Goal: Information Seeking & Learning: Learn about a topic

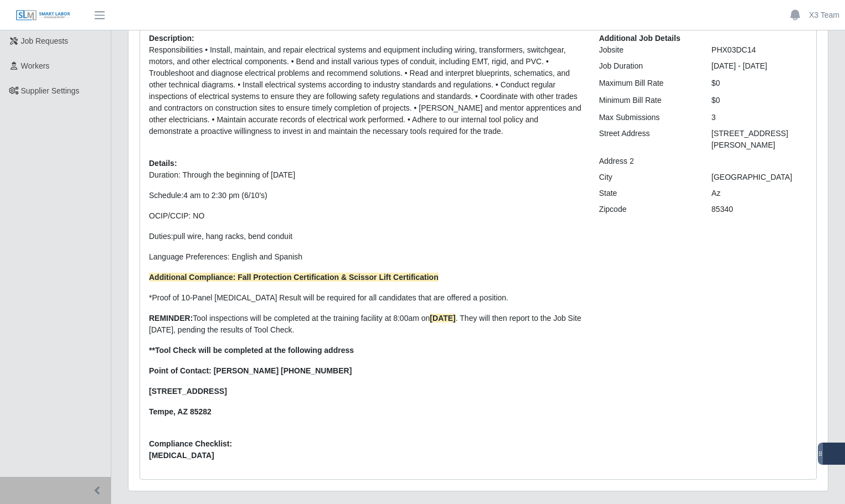
scroll to position [141, 0]
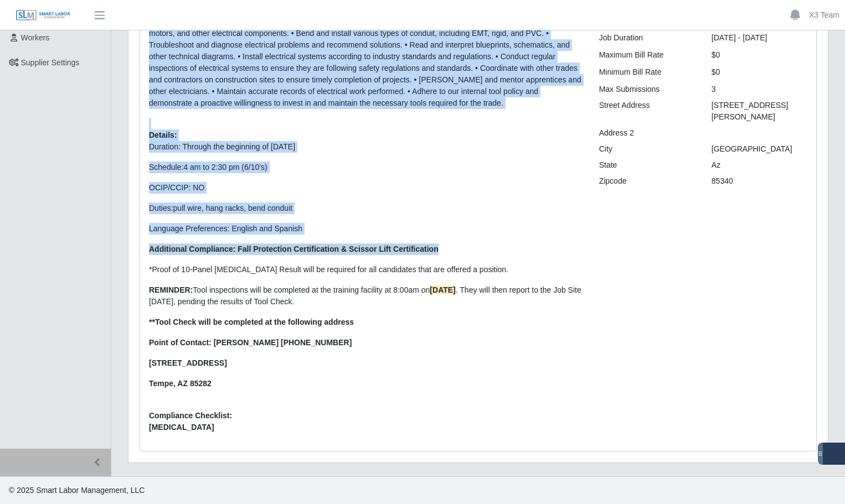
drag, startPoint x: 342, startPoint y: 249, endPoint x: 109, endPoint y: 256, distance: 233.7
click at [110, 256] on div "X3 Tradesman Dashboard Todo Timesheets Worker Timesheets Job Requests Workers S…" at bounding box center [422, 182] width 845 height 587
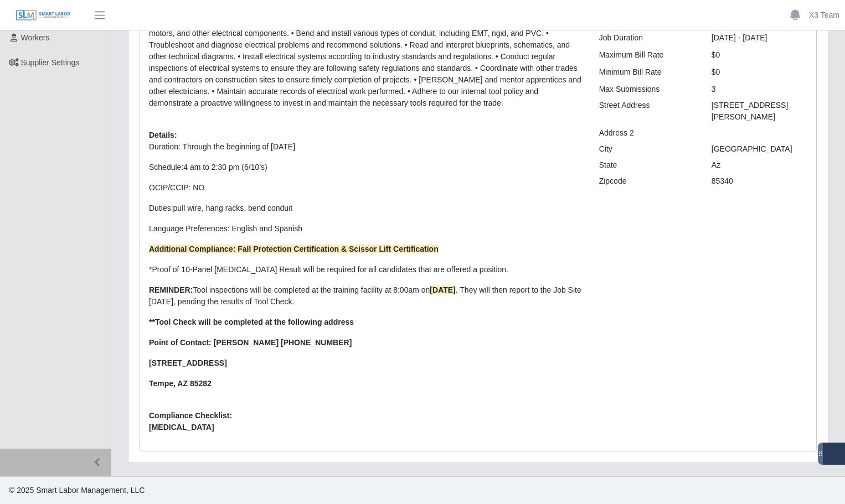
click at [502, 260] on p "Duration: Through the beginning of [DATE] Schedule: 4 am to 2:30 pm (6/10’s) OC…" at bounding box center [366, 265] width 434 height 249
drag, startPoint x: 236, startPoint y: 248, endPoint x: 338, endPoint y: 250, distance: 101.3
click at [338, 250] on strong "Additional Compliance: Fall Protection Certification & Scissor Lift Certificati…" at bounding box center [294, 249] width 290 height 9
drag, startPoint x: 413, startPoint y: 252, endPoint x: 474, endPoint y: 251, distance: 60.9
click at [477, 252] on p "Additional Compliance: Fall Protection Certification & Scissor Lift Certificati…" at bounding box center [366, 250] width 434 height 12
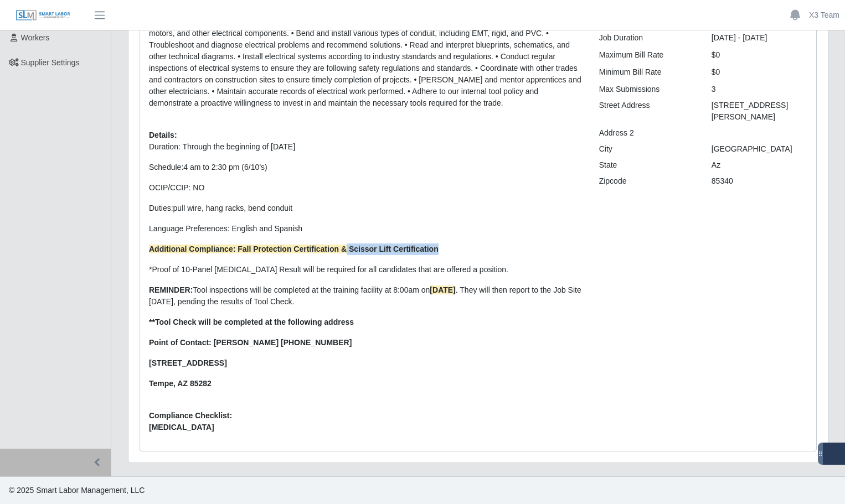
click at [489, 250] on p "Additional Compliance: Fall Protection Certification & Scissor Lift Certificati…" at bounding box center [366, 250] width 434 height 12
click at [360, 342] on p "Point of Contact: [PERSON_NAME] [PHONE_NUMBER]" at bounding box center [366, 343] width 434 height 12
click at [318, 349] on p "Duration: Through the beginning of [DATE] Schedule: 4 am to 2:30 pm (6/10’s) OC…" at bounding box center [366, 265] width 434 height 249
click at [325, 349] on p "Duration: Through the beginning of [DATE] Schedule: 4 am to 2:30 pm (6/10’s) OC…" at bounding box center [366, 265] width 434 height 249
click at [326, 316] on p "Duration: Through the beginning of [DATE] Schedule: 4 am to 2:30 pm (6/10’s) OC…" at bounding box center [366, 265] width 434 height 249
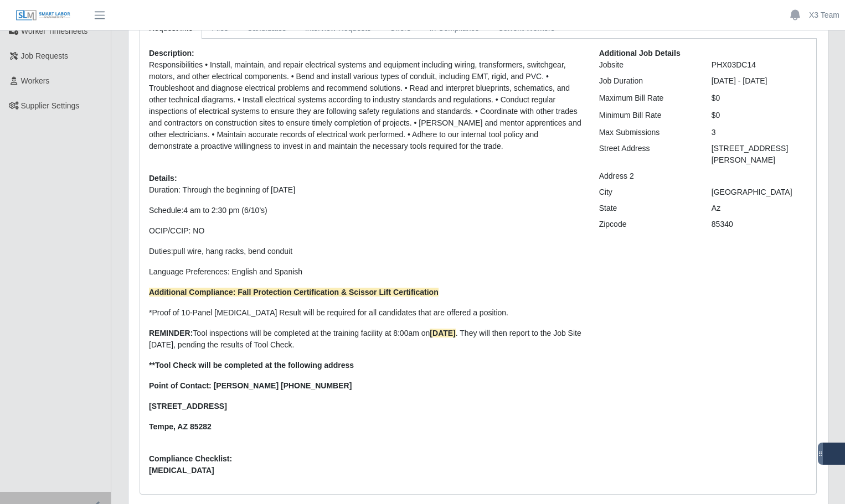
scroll to position [30, 0]
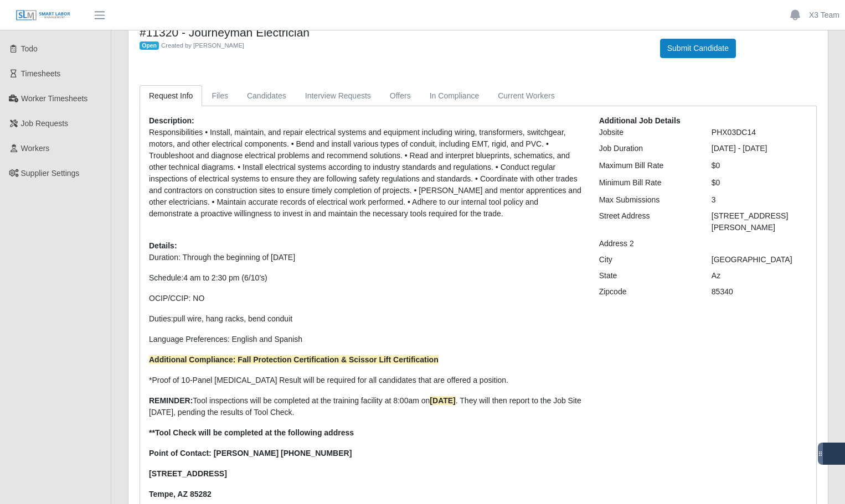
click at [494, 173] on p "Responsibilities • Install, maintain, and repair electrical systems and equipme…" at bounding box center [366, 173] width 434 height 93
